Goal: Task Accomplishment & Management: Manage account settings

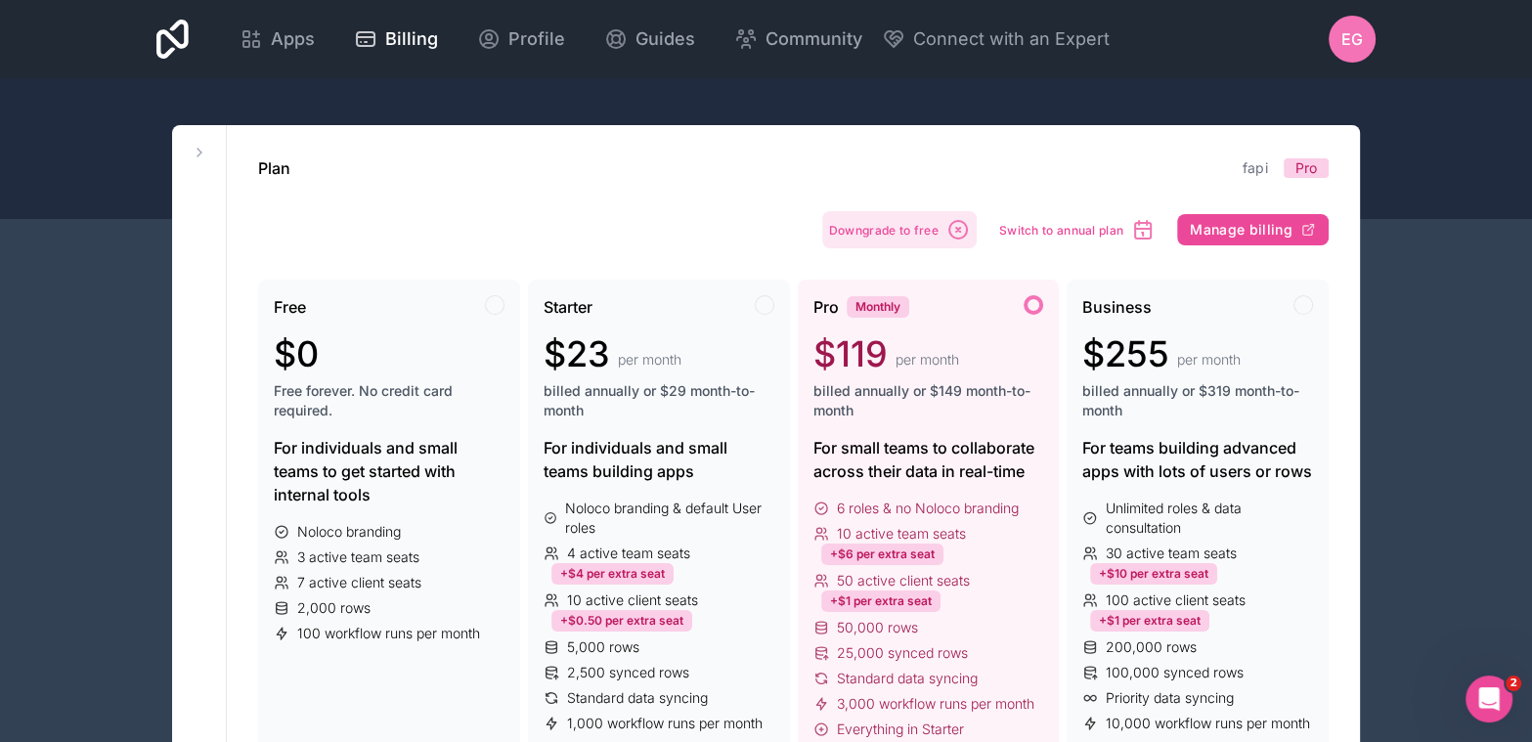
click at [870, 228] on span "Downgrade to free" at bounding box center [884, 230] width 110 height 15
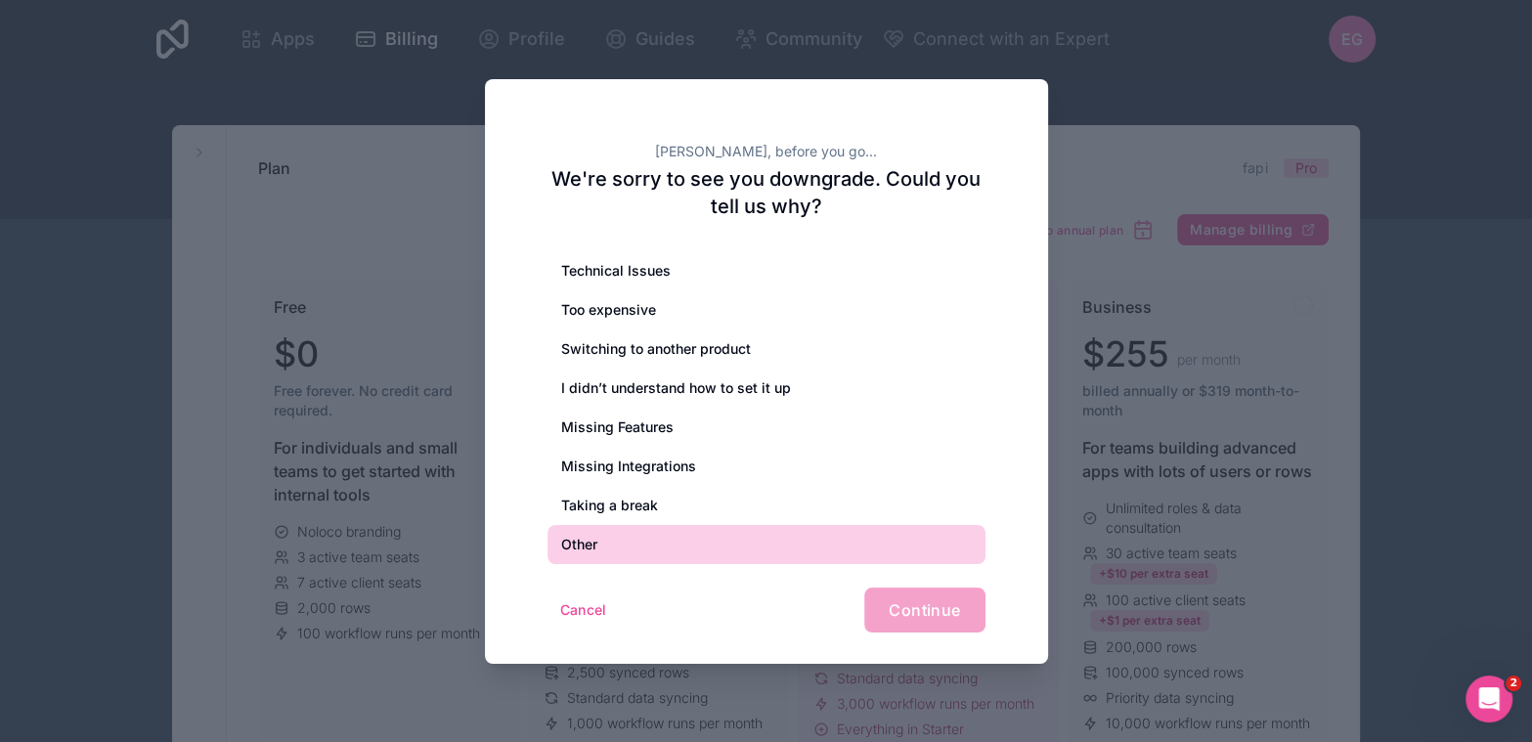
click at [654, 542] on div "Other" at bounding box center [767, 544] width 438 height 39
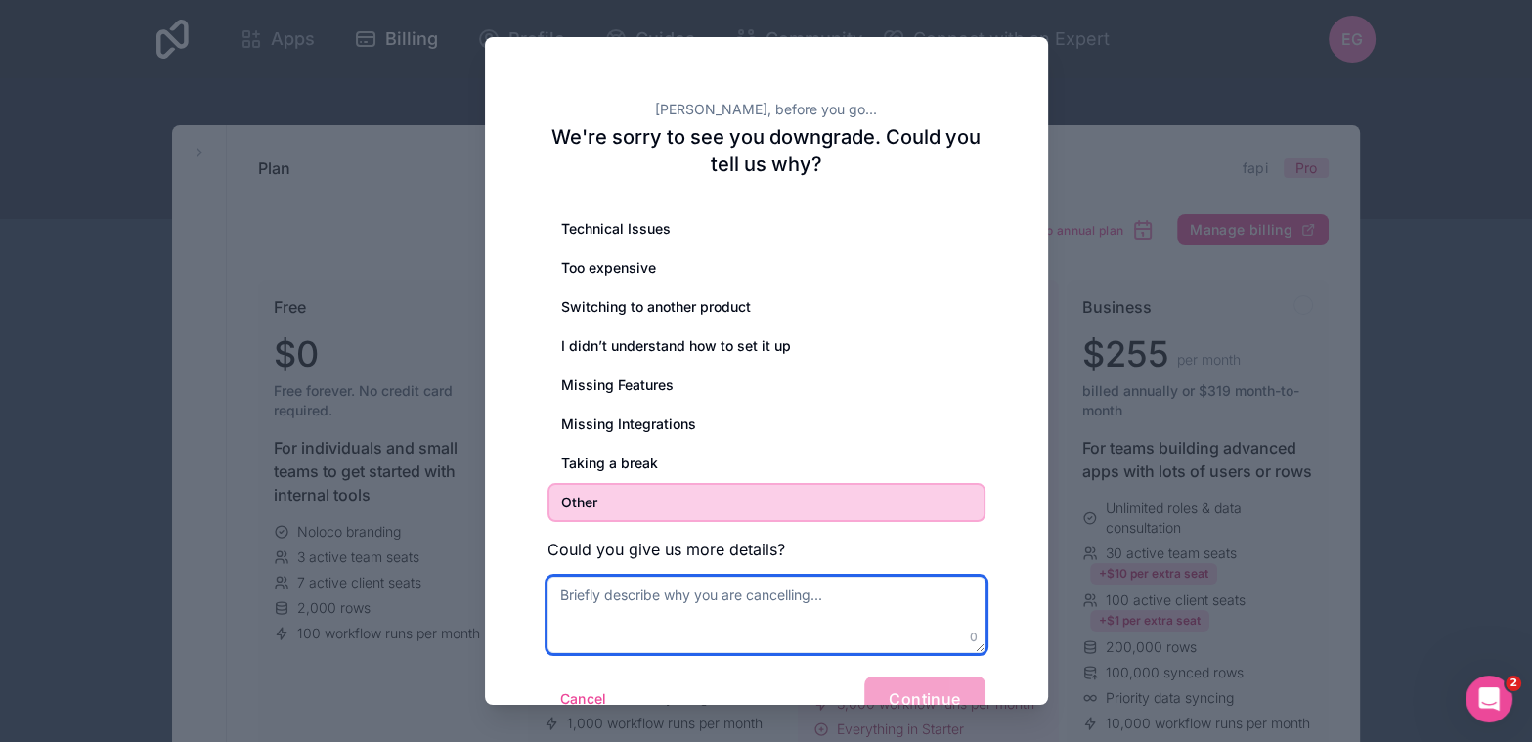
click at [651, 591] on textarea at bounding box center [767, 615] width 438 height 76
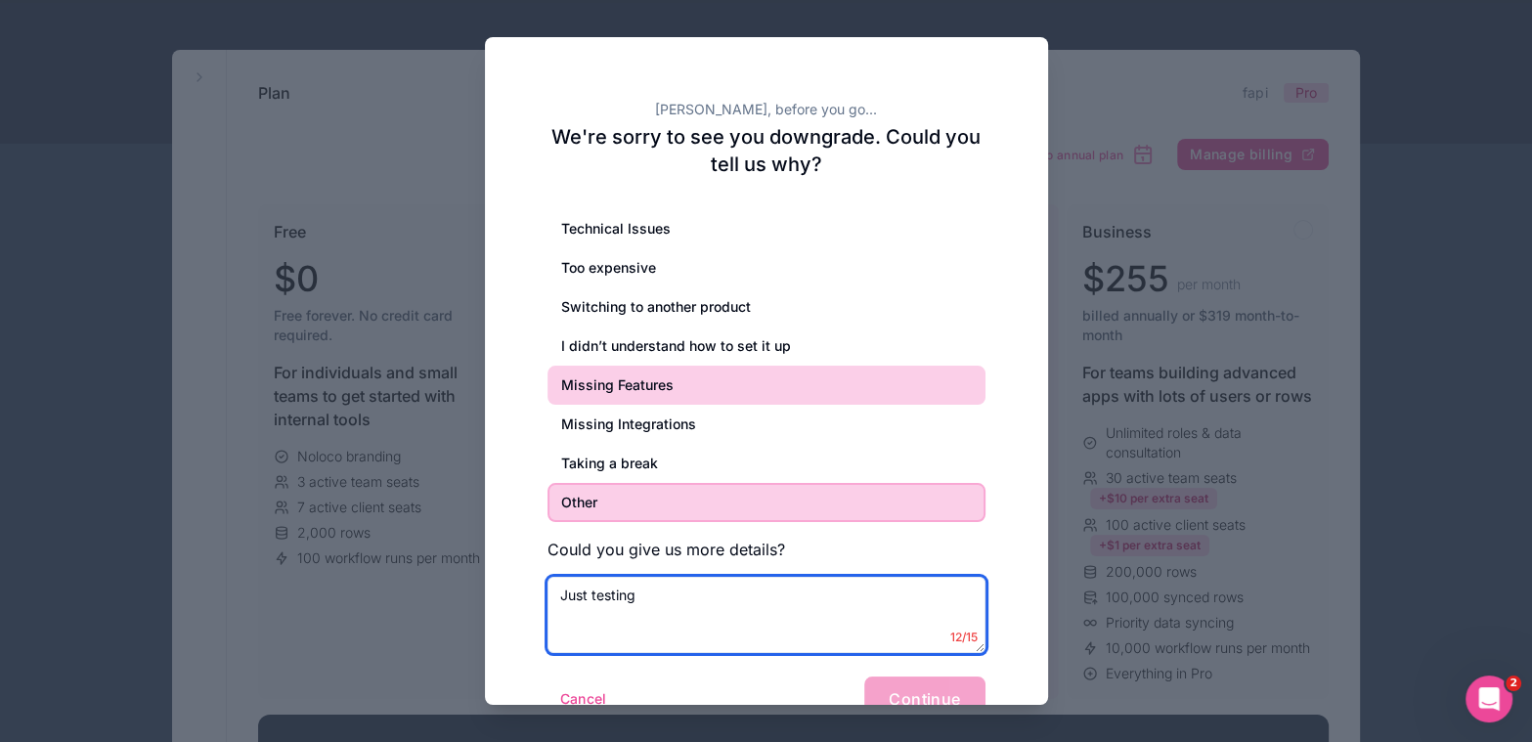
scroll to position [97, 0]
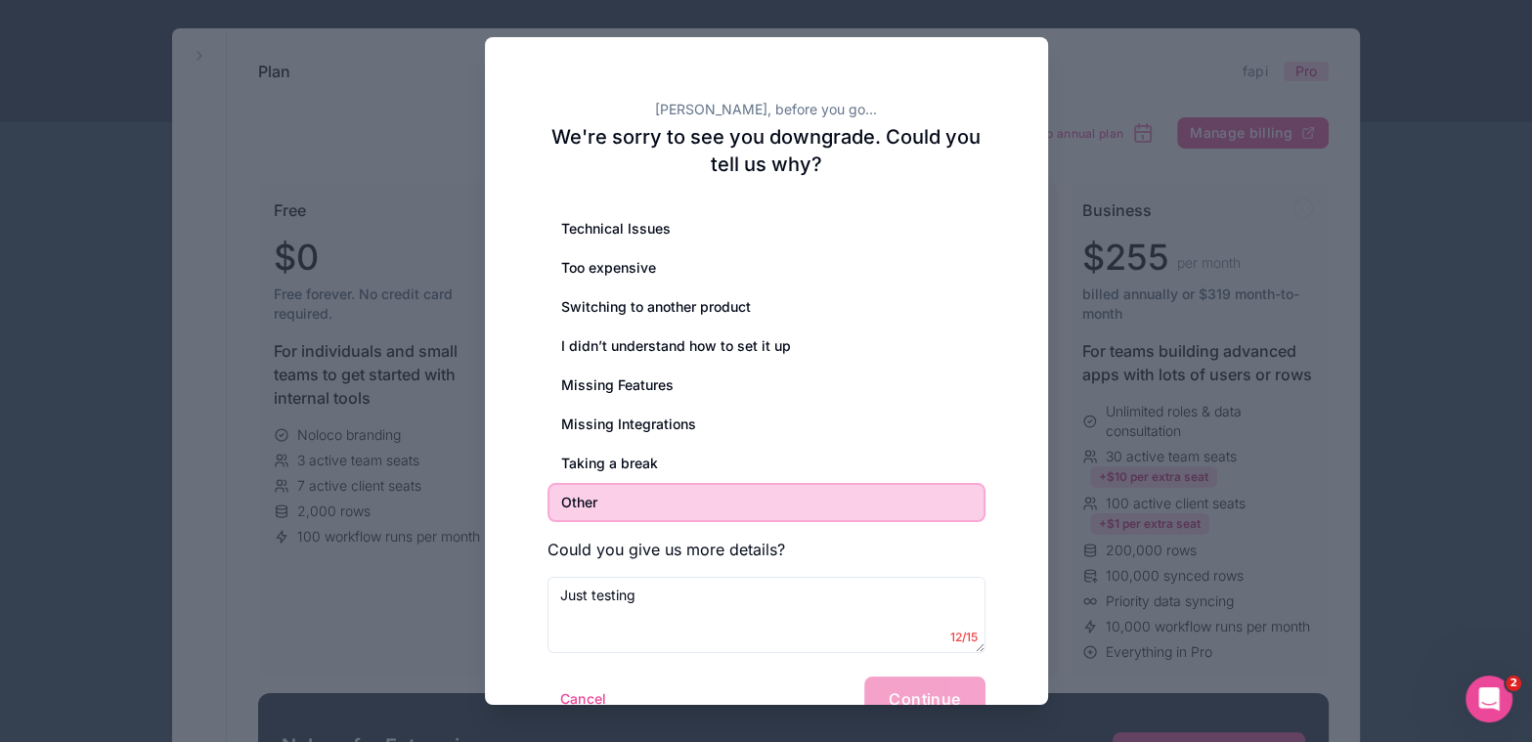
click at [1020, 551] on div "[PERSON_NAME], before you go... We're sorry to see you downgrade. Could you tel…" at bounding box center [766, 395] width 563 height 716
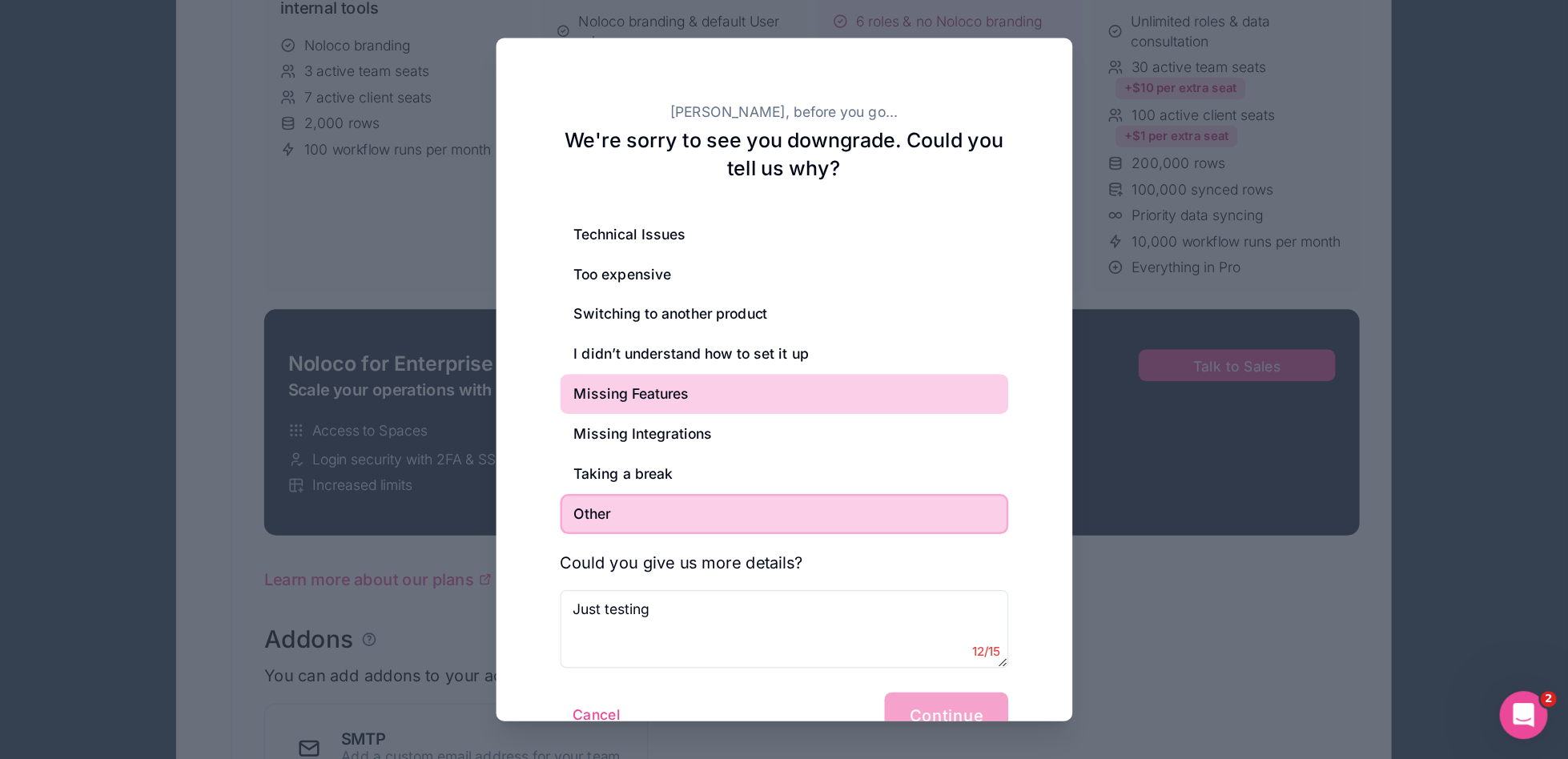
scroll to position [400, 0]
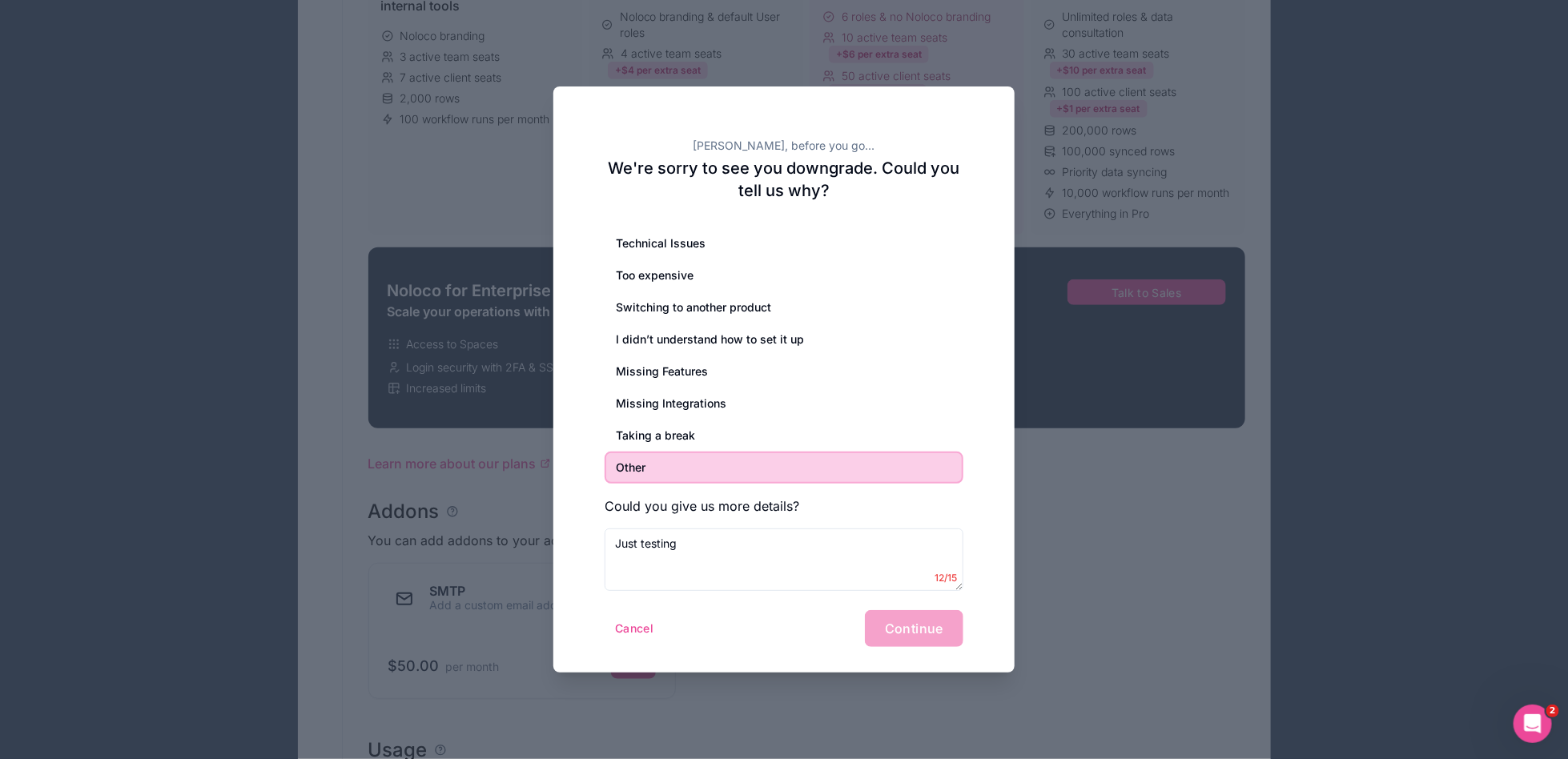
click at [910, 607] on div "Cancel Continue" at bounding box center [784, 628] width 359 height 37
click at [687, 463] on div "Other" at bounding box center [784, 467] width 359 height 32
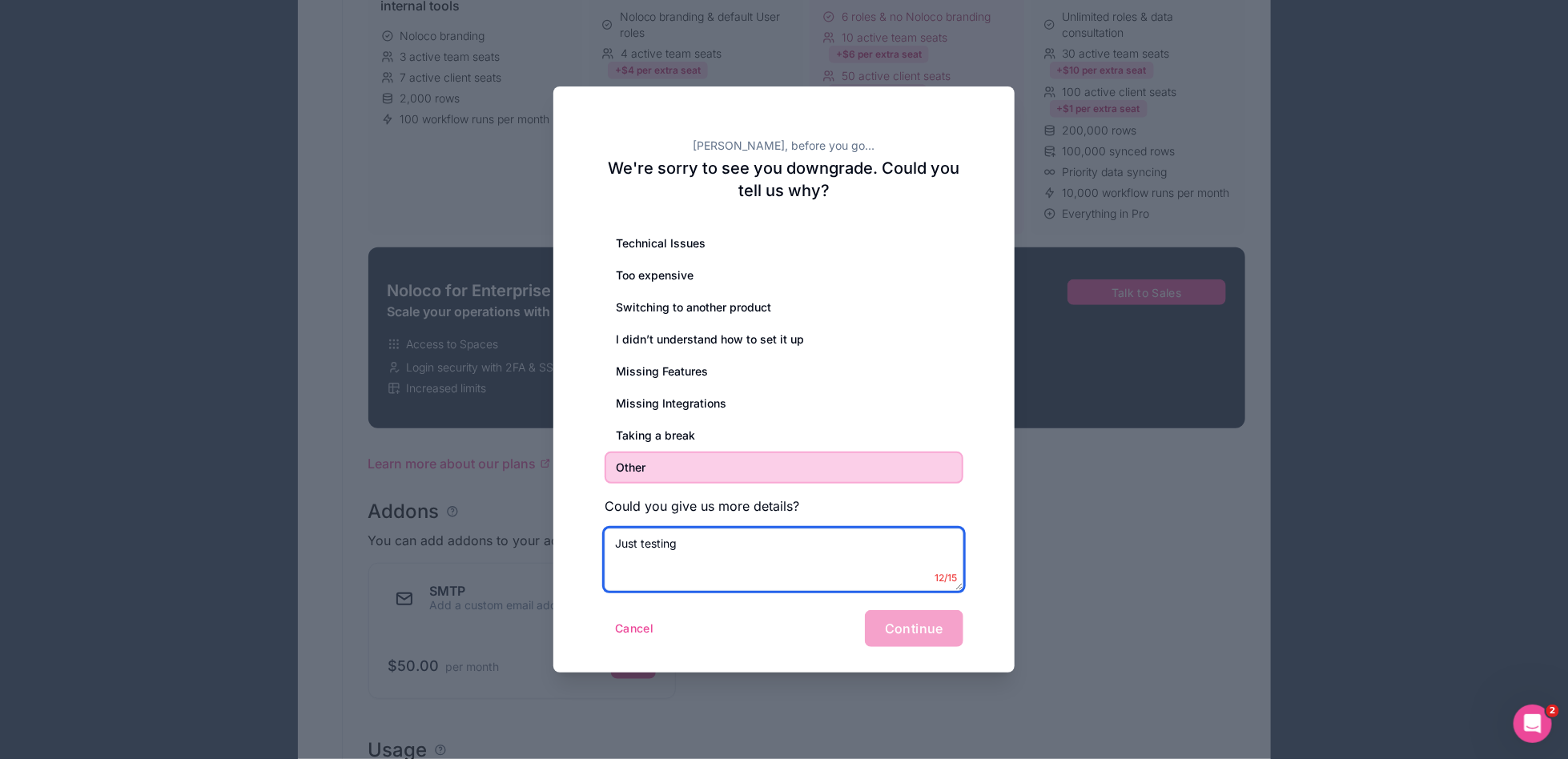
click at [714, 558] on textarea "Just testing" at bounding box center [784, 559] width 359 height 62
type textarea "Just testing noloco"
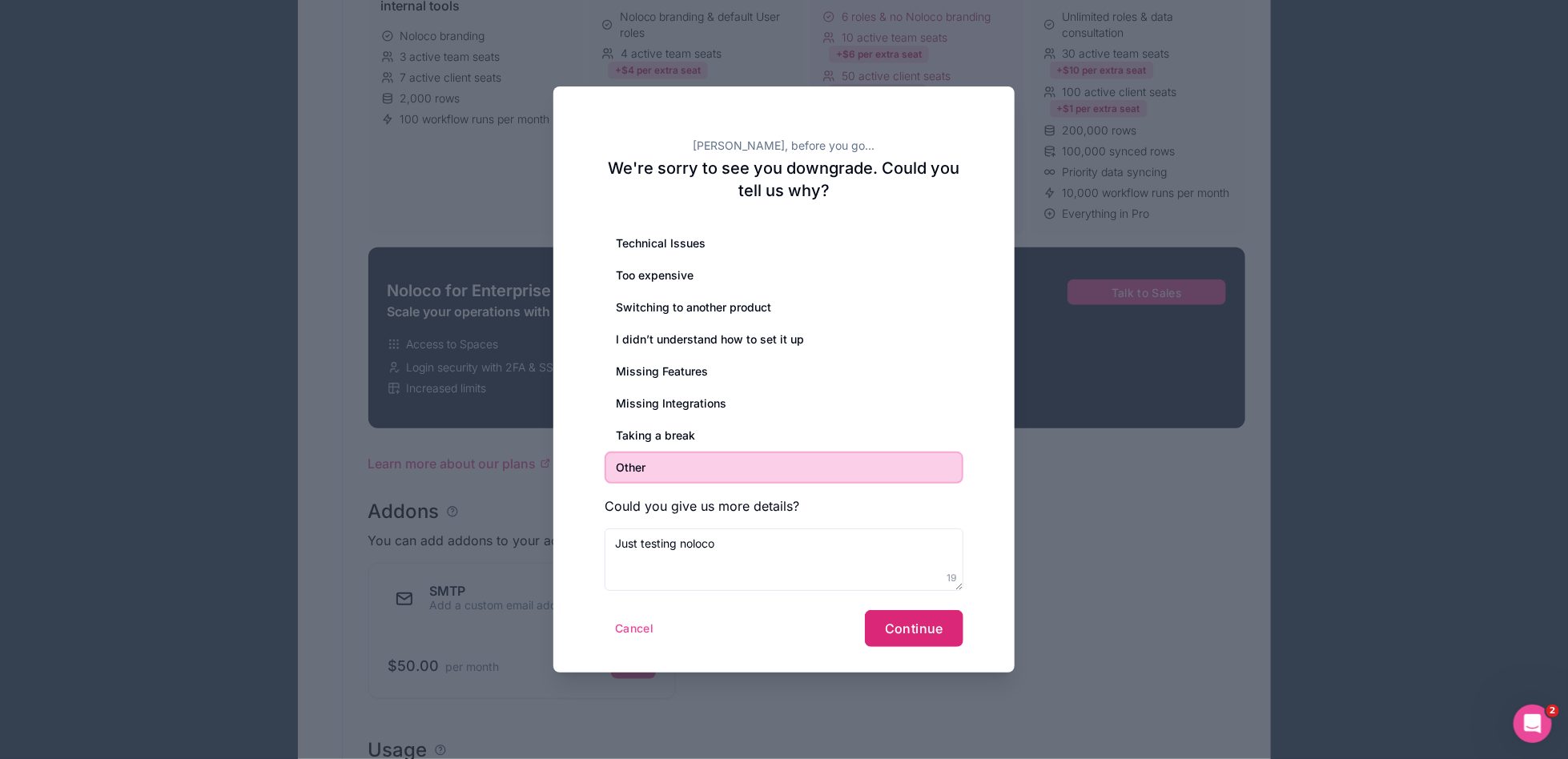
click at [884, 607] on button "Continue" at bounding box center [914, 628] width 98 height 37
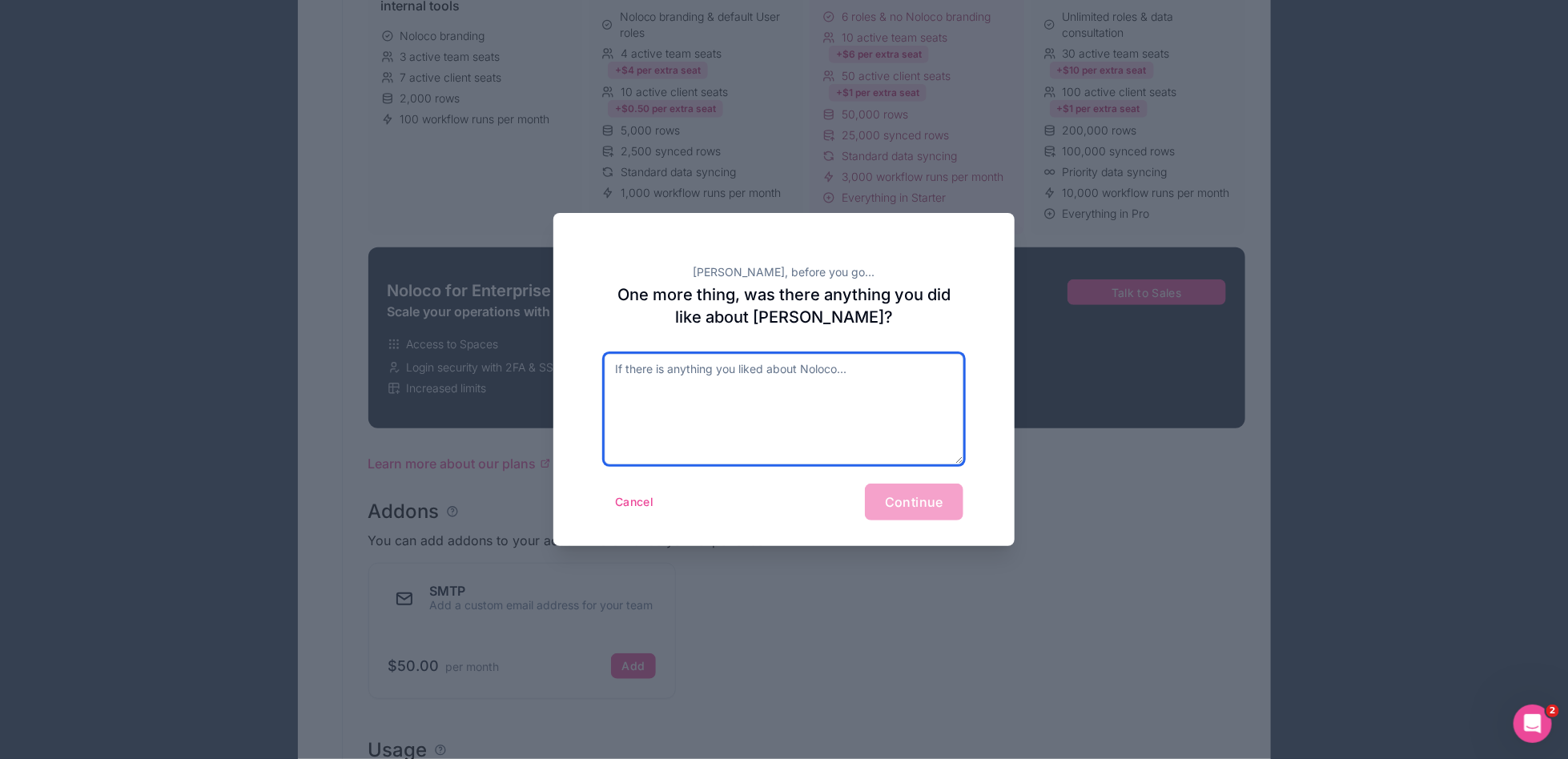
click at [729, 404] on textarea at bounding box center [784, 409] width 359 height 111
type textarea "n/a"
click at [750, 370] on textarea at bounding box center [784, 409] width 359 height 111
type textarea "user friendly"
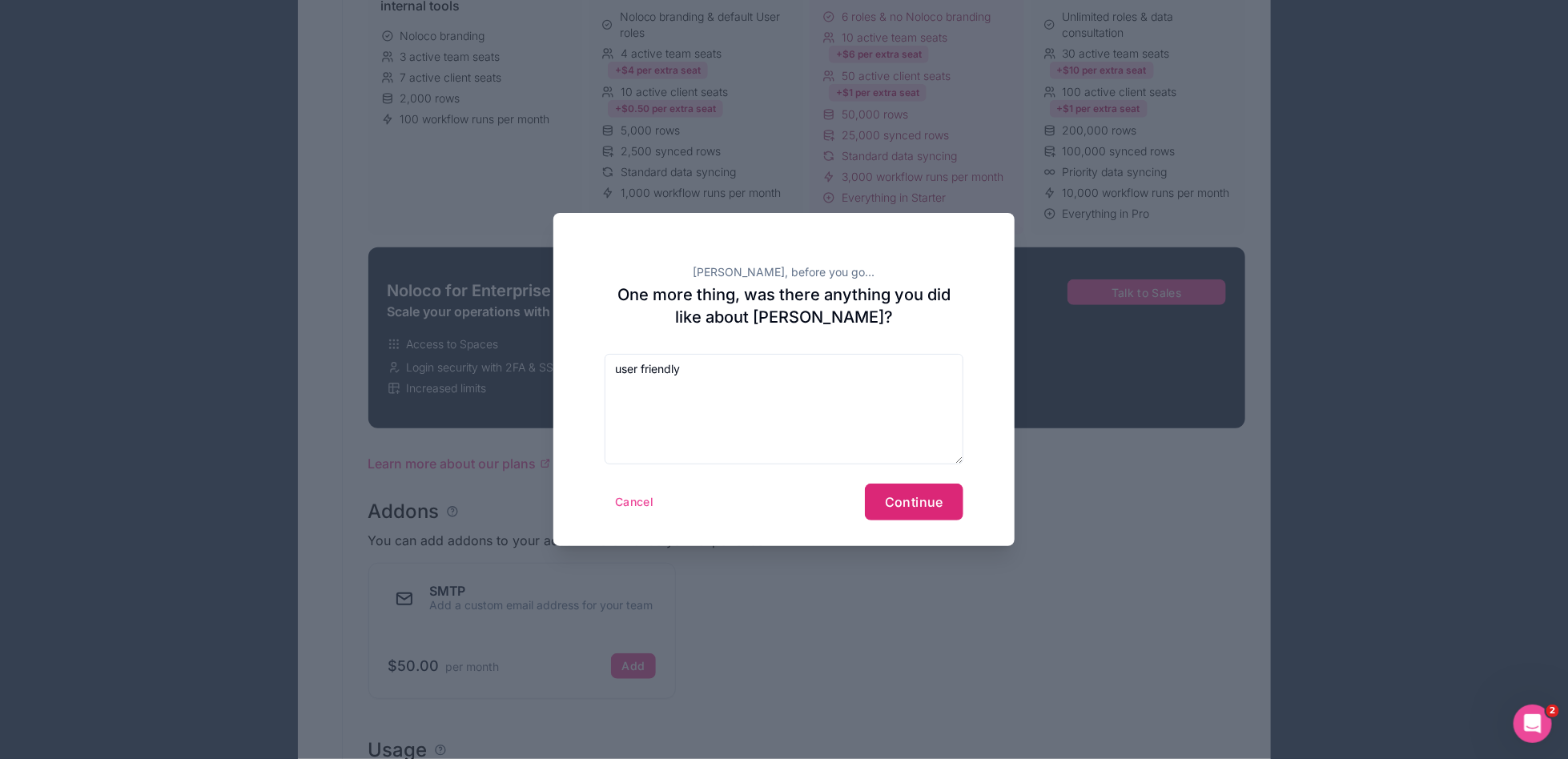
click at [923, 500] on span "Continue" at bounding box center [913, 502] width 58 height 16
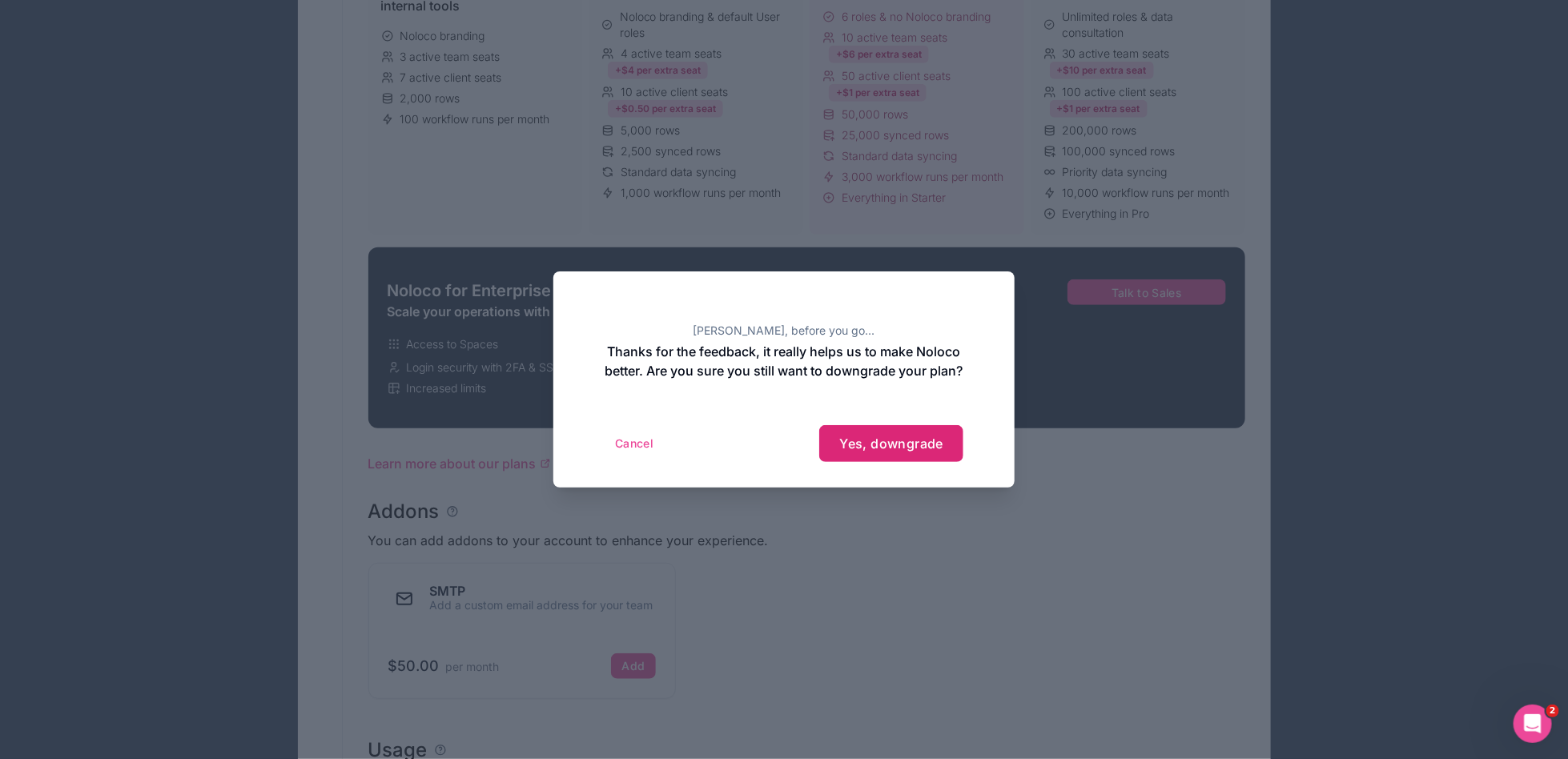
click at [922, 451] on span "Yes, downgrade" at bounding box center [891, 444] width 104 height 16
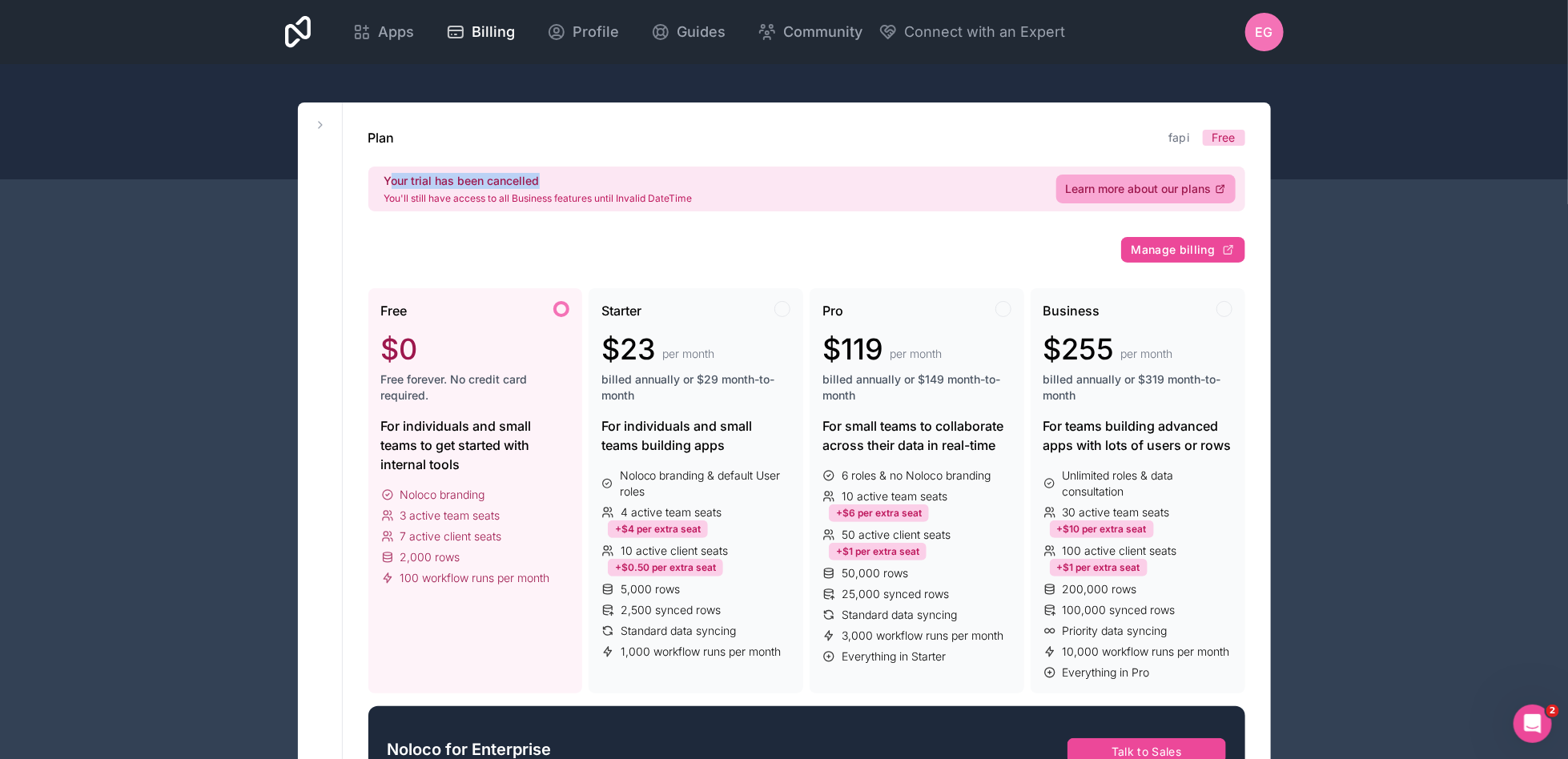
drag, startPoint x: 554, startPoint y: 183, endPoint x: 393, endPoint y: 183, distance: 161.0
click at [393, 183] on h2 "Your trial has been cancelled" at bounding box center [538, 181] width 308 height 16
